Goal: Information Seeking & Learning: Learn about a topic

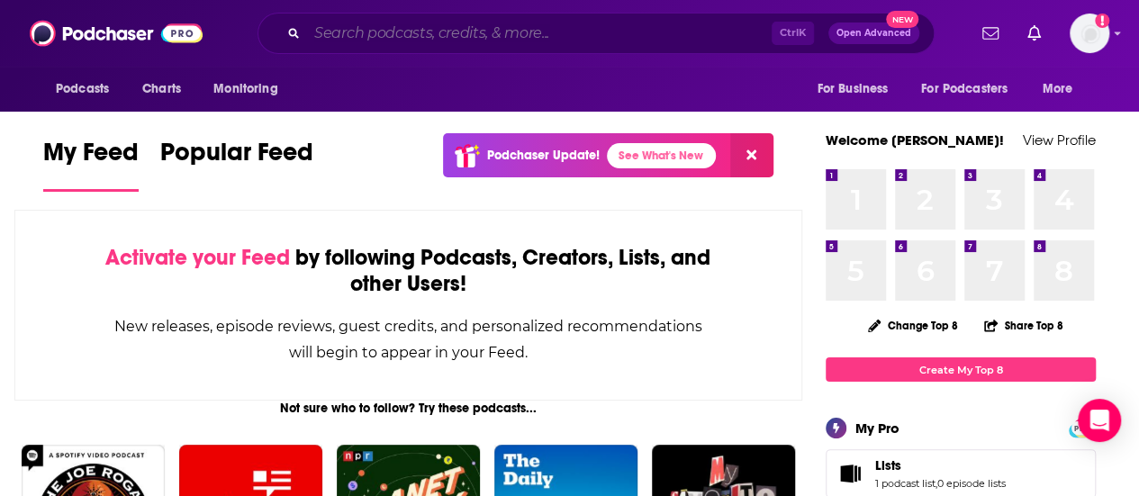
click at [447, 44] on input "Search podcasts, credits, & more..." at bounding box center [539, 33] width 464 height 29
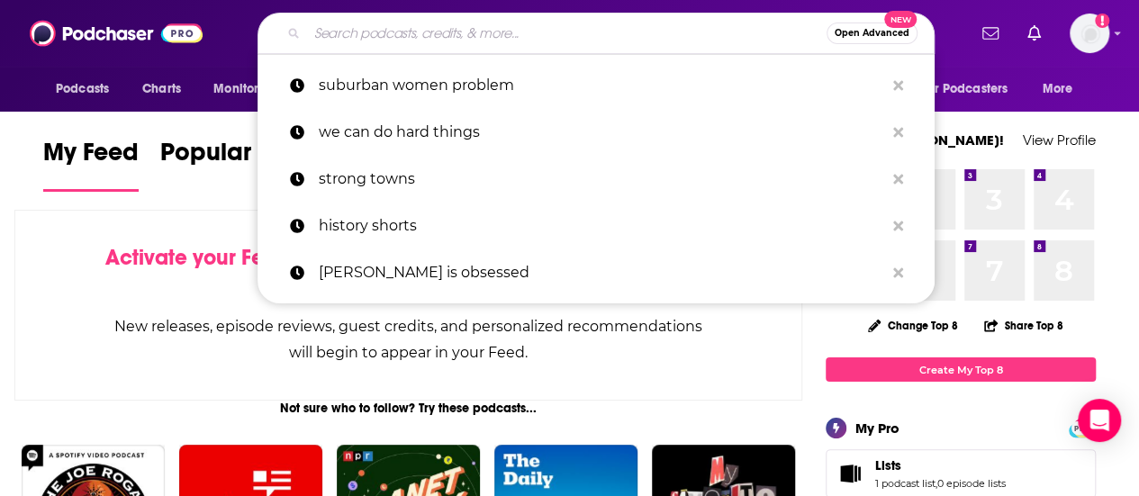
paste input "History Shorts"
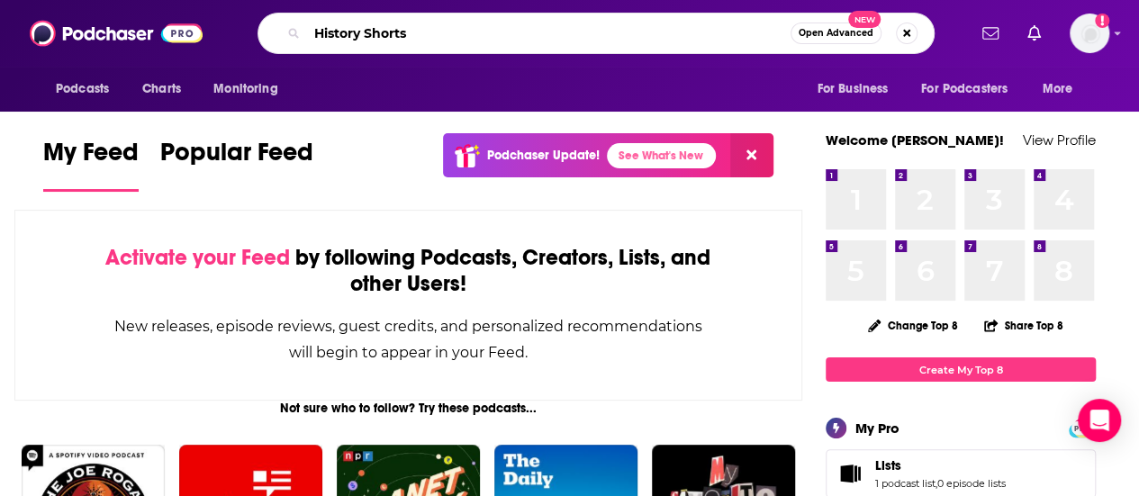
type input "History Shorts"
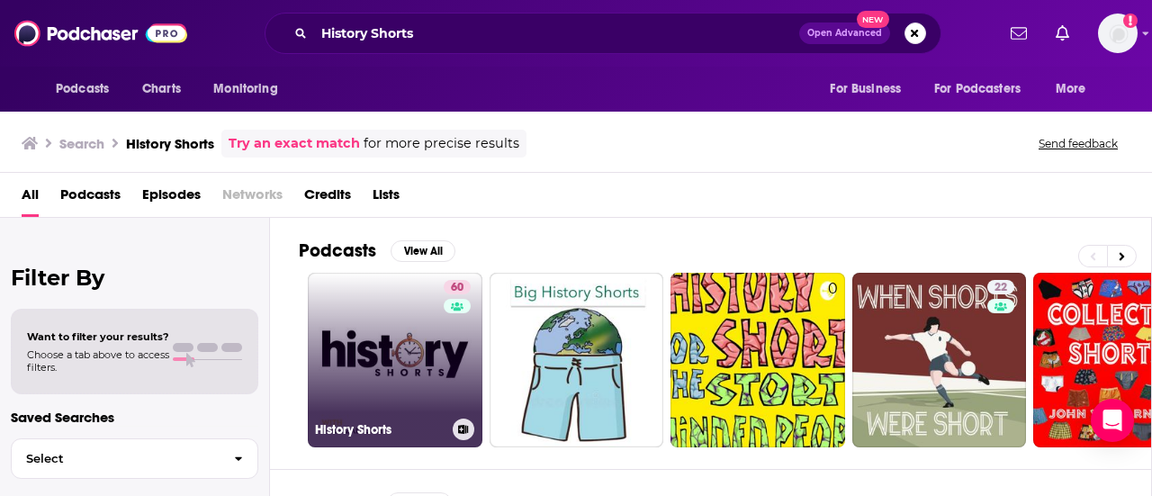
click at [362, 363] on link "60 History Shorts" at bounding box center [395, 360] width 175 height 175
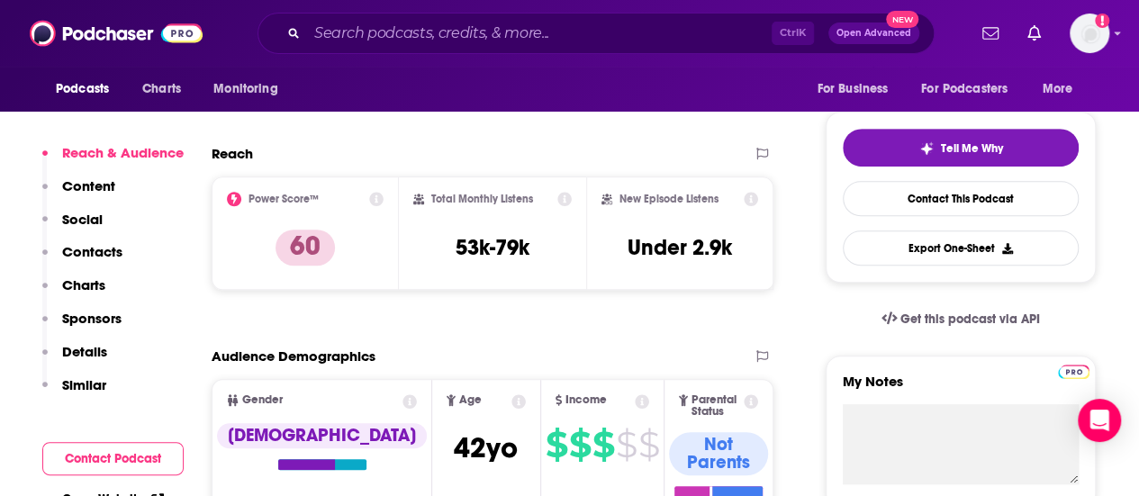
scroll to position [375, 0]
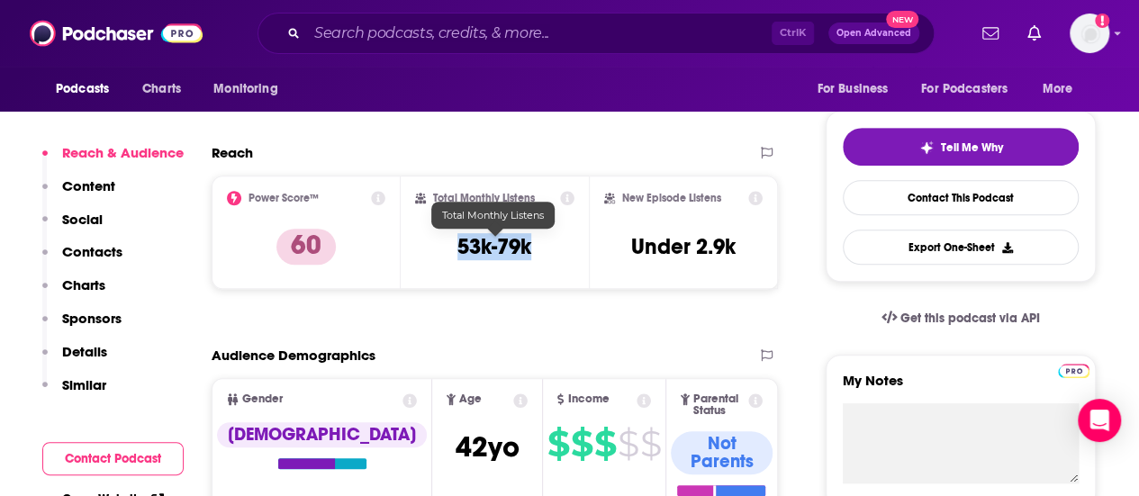
drag, startPoint x: 468, startPoint y: 247, endPoint x: 537, endPoint y: 243, distance: 69.4
click at [537, 243] on div "Total Monthly Listens 53k-79k" at bounding box center [495, 232] width 160 height 83
copy h3 "53k-79k"
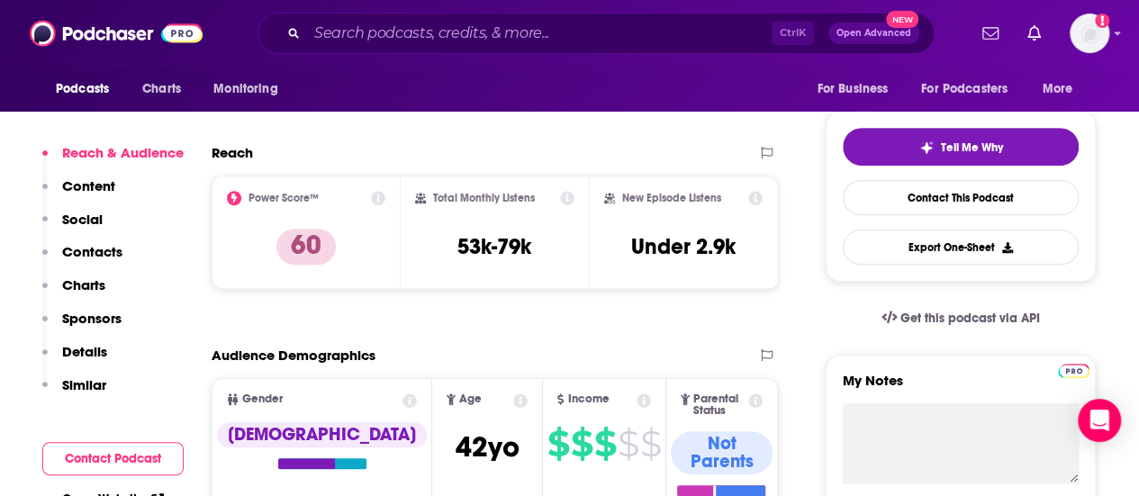
click at [587, 350] on div "Audience Demographics" at bounding box center [476, 355] width 529 height 17
